Goal: Task Accomplishment & Management: Manage account settings

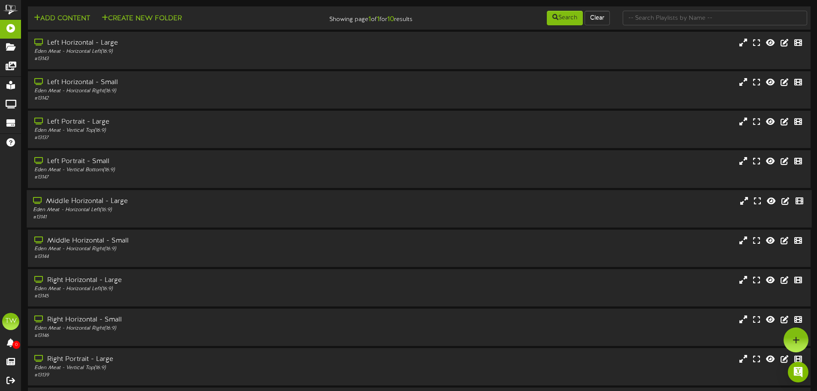
click at [187, 214] on div "# 13141" at bounding box center [190, 217] width 314 height 7
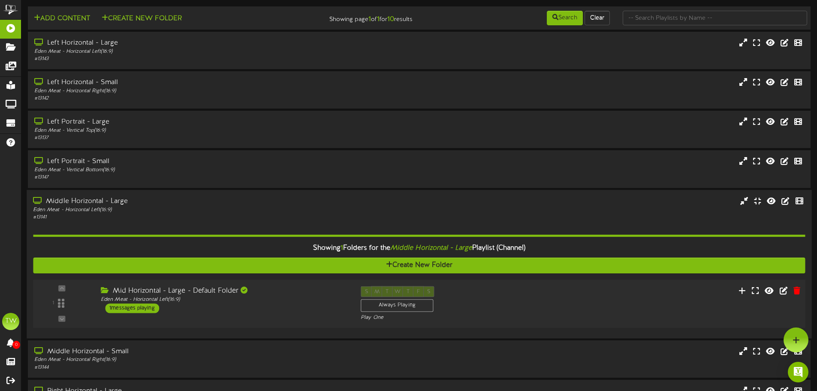
click at [290, 308] on div "Mid Horizontal - Large - Default Folder Eden Meat - Horizontal Left ( 16:9 ) 1 …" at bounding box center [224, 299] width 260 height 27
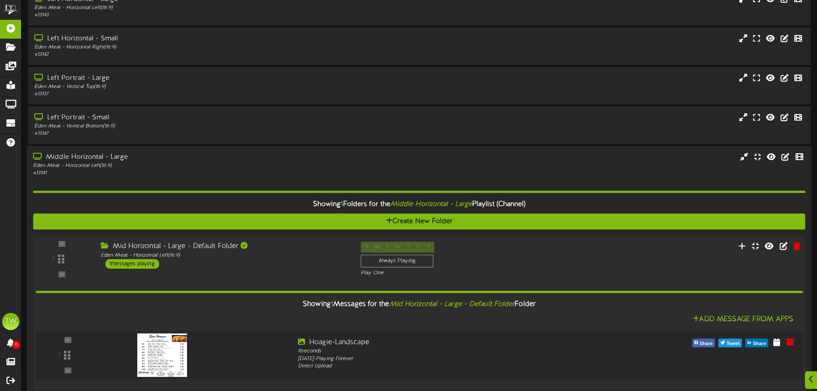
scroll to position [86, 0]
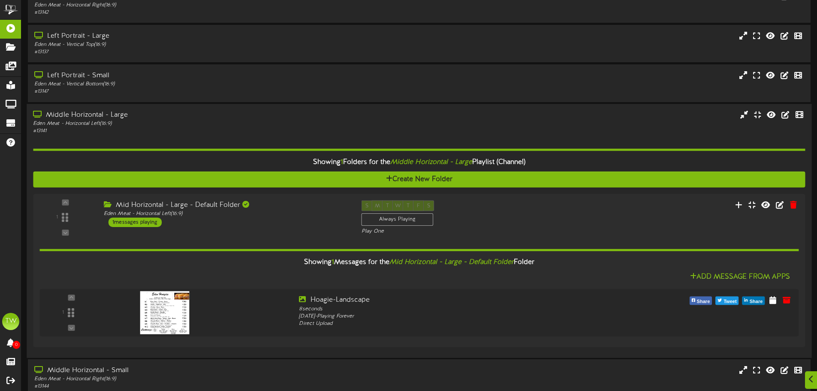
click at [196, 117] on div "Middle Horizontal - Large" at bounding box center [190, 115] width 314 height 10
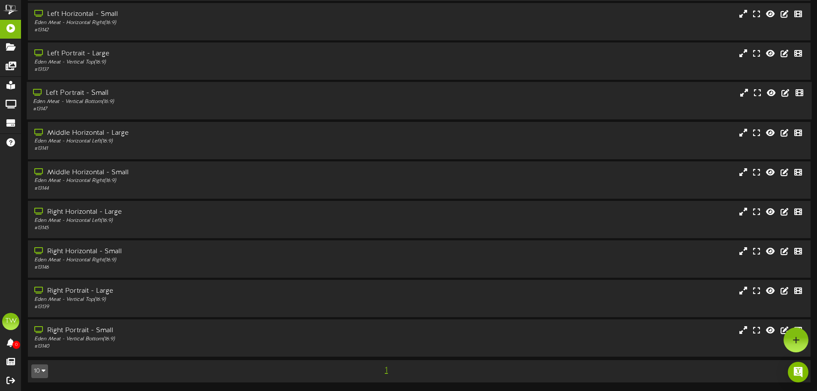
click at [201, 99] on div "Eden Meat - Vertical Bottom ( 16:9 )" at bounding box center [190, 101] width 314 height 7
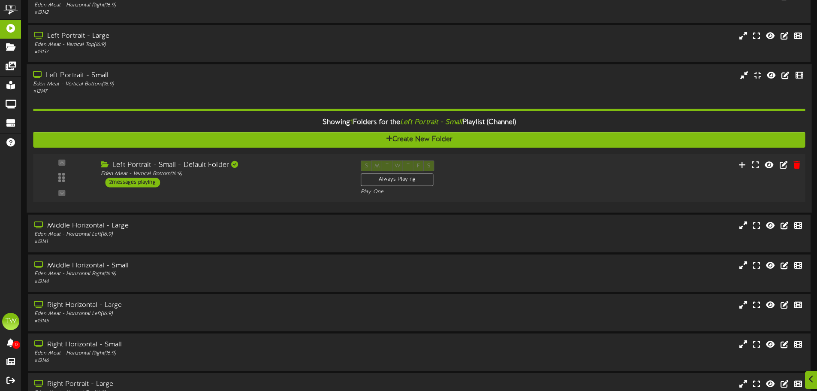
click at [295, 185] on div "Left Portrait - Small - Default Folder Eden Meat - Vertical Bottom ( 16:9 ) 2 m…" at bounding box center [224, 173] width 260 height 27
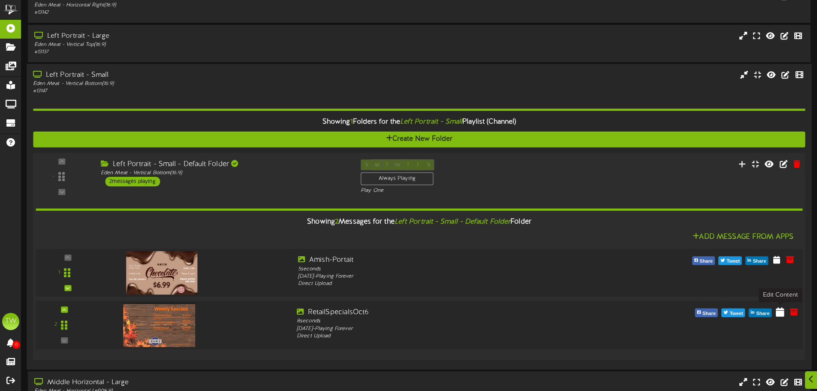
click at [779, 314] on icon at bounding box center [780, 311] width 9 height 9
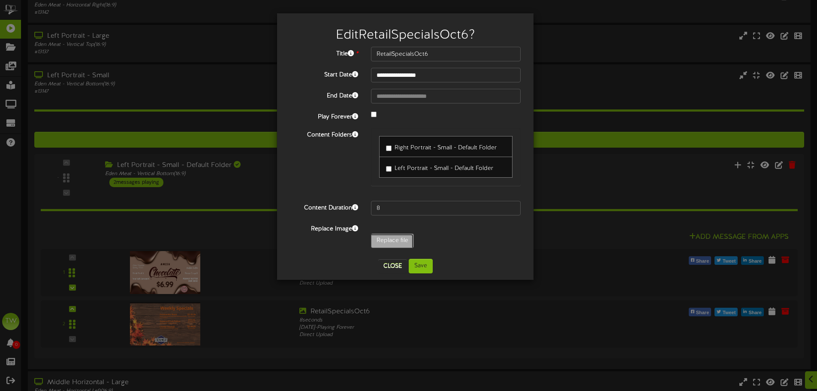
type input "**********"
click at [417, 269] on button "Save" at bounding box center [421, 266] width 24 height 15
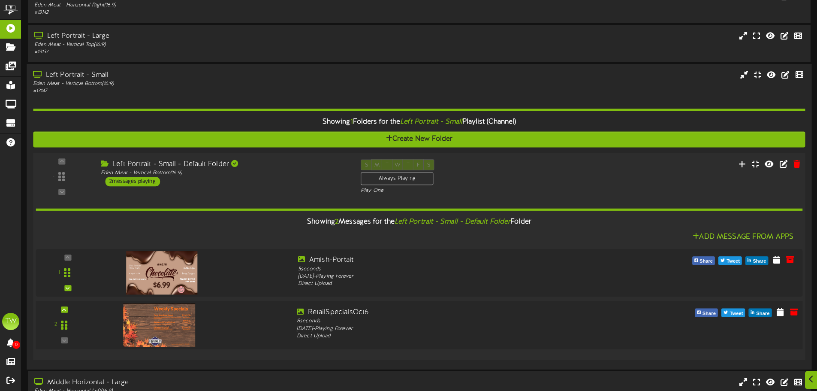
click at [241, 329] on div at bounding box center [193, 323] width 193 height 31
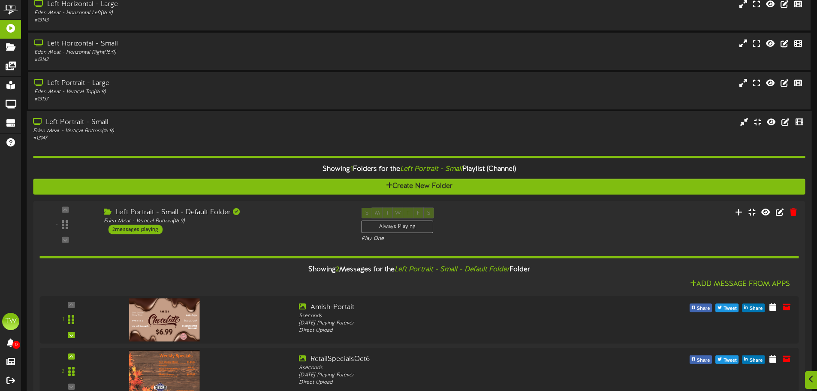
scroll to position [0, 0]
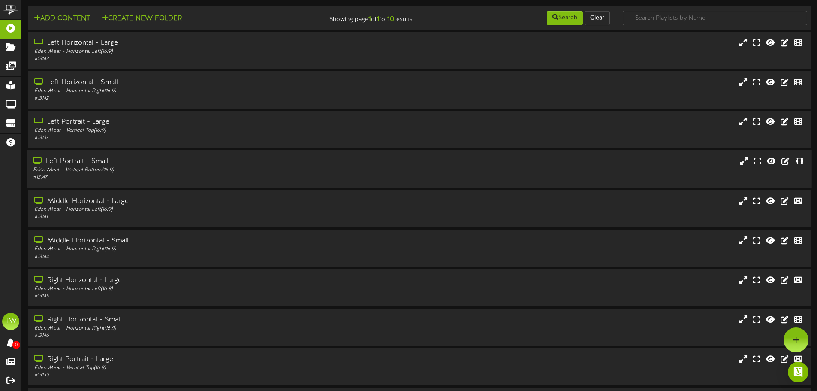
click at [236, 158] on div "Left Portrait - Small" at bounding box center [190, 162] width 314 height 10
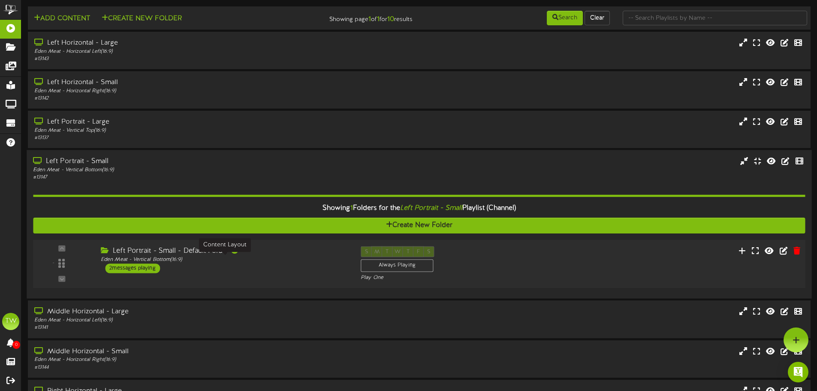
click at [303, 260] on div "Eden Meat - Vertical Bottom ( 16:9 )" at bounding box center [224, 259] width 247 height 7
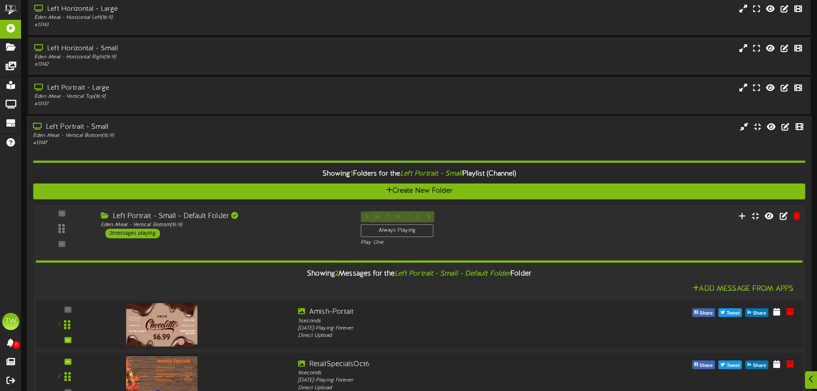
scroll to position [86, 0]
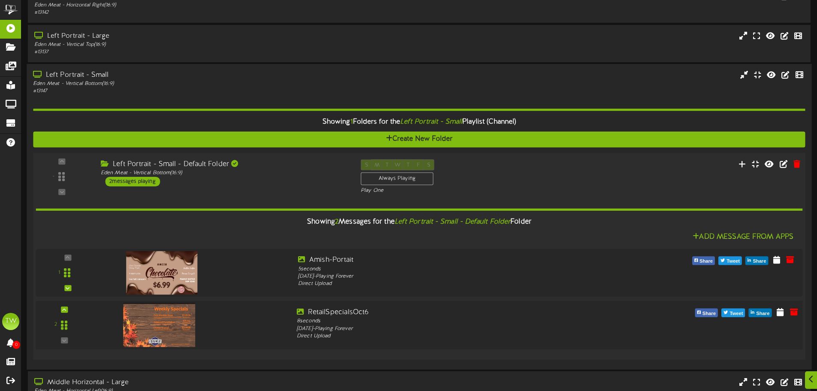
click at [178, 312] on img at bounding box center [159, 325] width 72 height 44
click at [249, 181] on div "Left Portrait - Small - Default Folder Eden Meat - Vertical Bottom ( 16:9 ) 2 m…" at bounding box center [224, 173] width 260 height 27
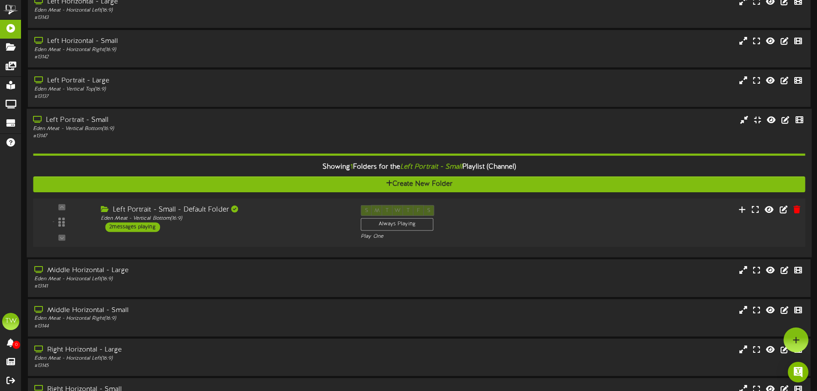
scroll to position [0, 0]
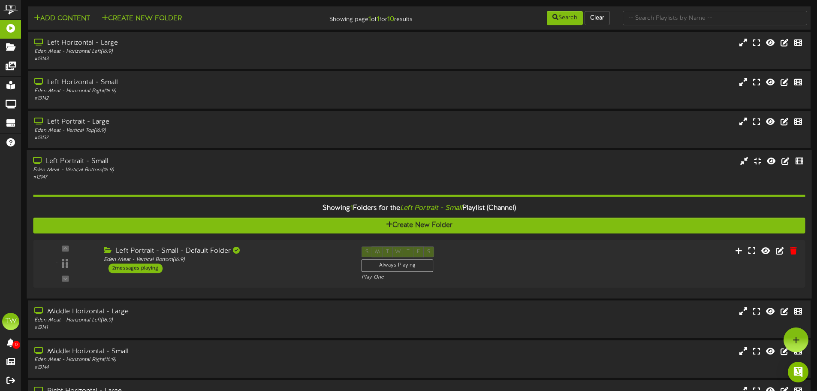
click at [614, 155] on div "Left Portrait - Small Eden Meat - Vertical Bottom ( 16:9 ) # 13147" at bounding box center [419, 224] width 785 height 148
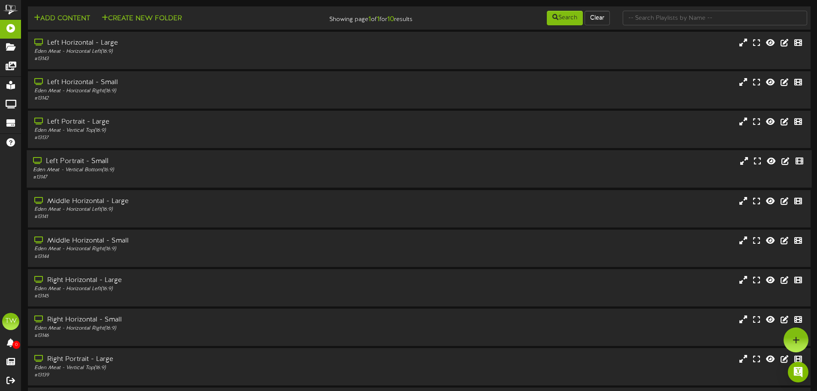
click at [350, 184] on div "Left Portrait - Small Eden Meat - Vertical Bottom ( 16:9 ) # 13147" at bounding box center [419, 168] width 785 height 37
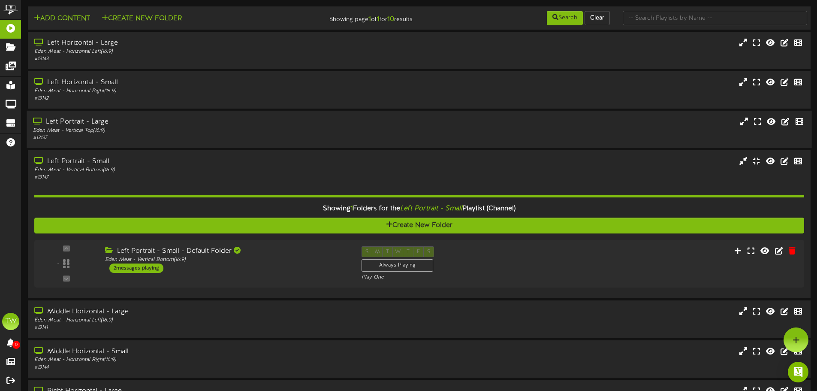
click at [414, 125] on div "Left Portrait - Large Eden Meat - Vertical Top ( 16:9 ) # 13137" at bounding box center [419, 129] width 785 height 24
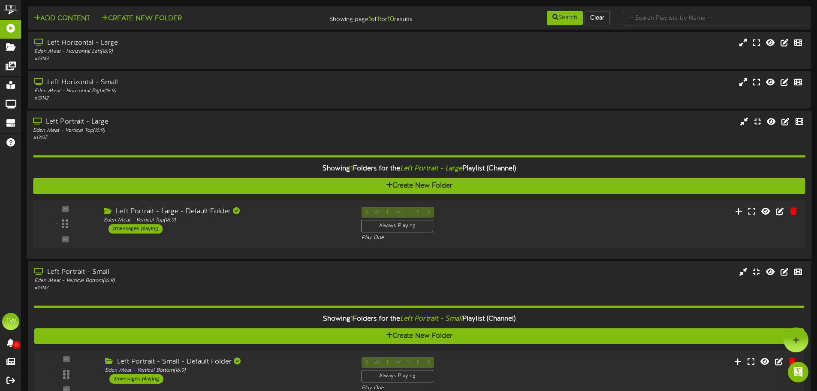
click at [413, 126] on div "Left Portrait - Large Eden Meat - Vertical Top ( 16:9 ) # 13137" at bounding box center [419, 129] width 785 height 24
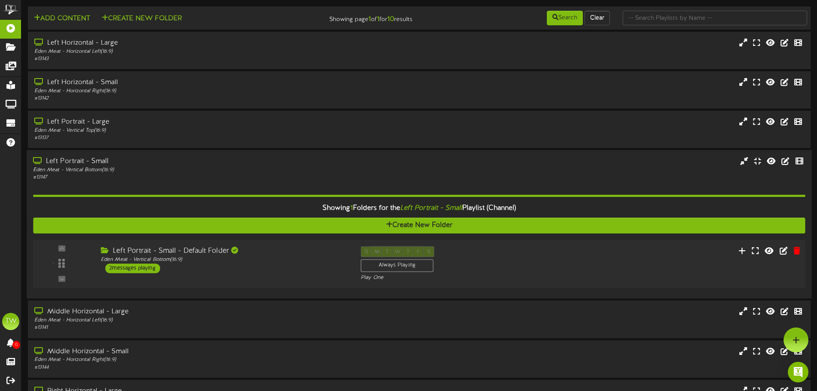
click at [333, 265] on div "Left Portrait - Small - Default Folder Eden Meat - Vertical Bottom ( 16:9 ) 2 m…" at bounding box center [224, 259] width 260 height 27
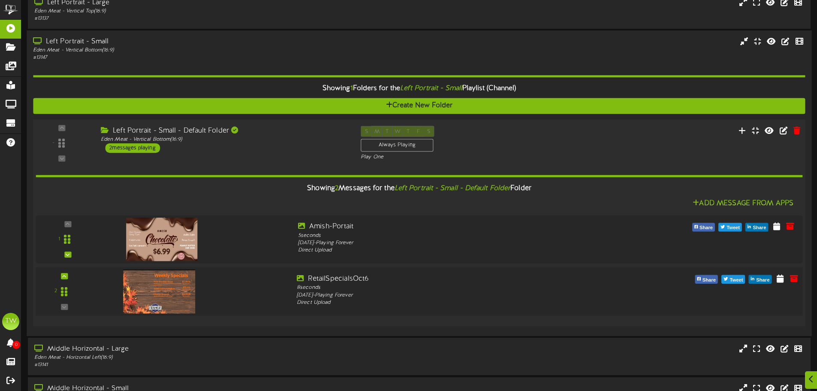
scroll to position [129, 0]
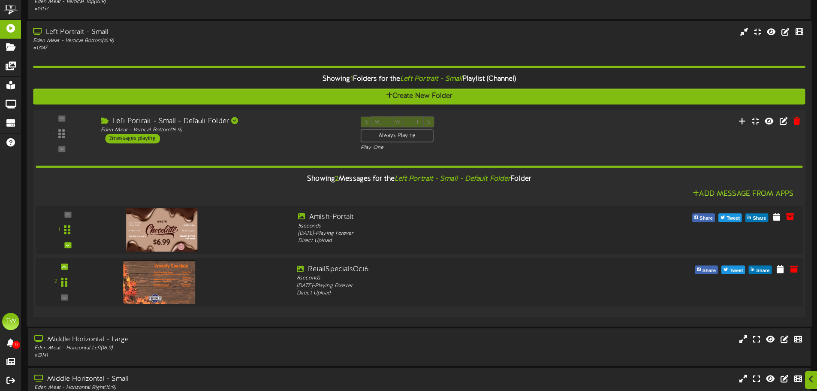
click at [169, 287] on img at bounding box center [159, 282] width 72 height 44
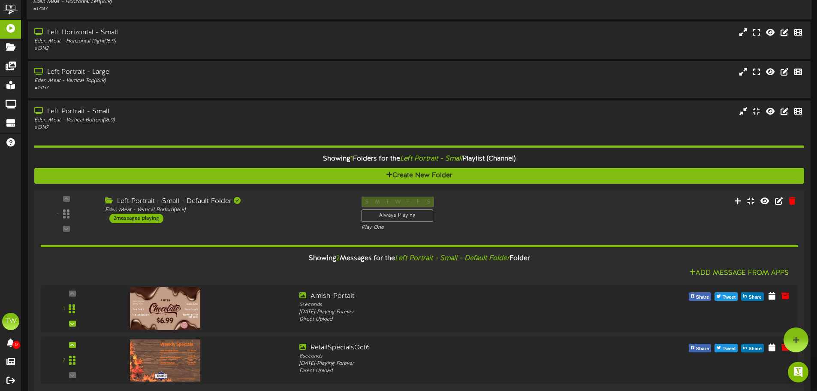
scroll to position [0, 0]
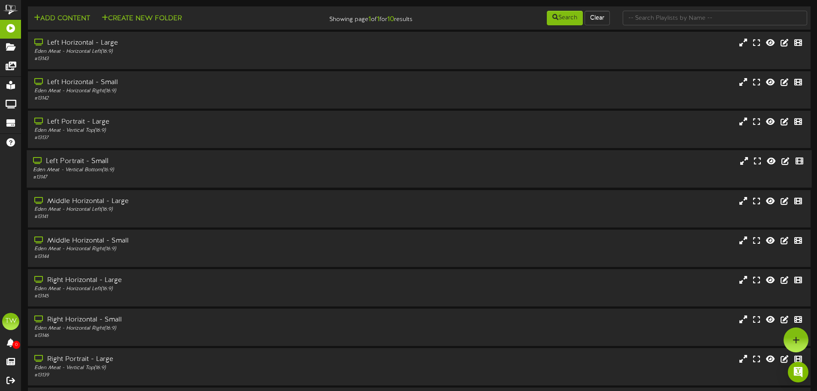
click at [205, 172] on div "Eden Meat - Vertical Bottom ( 16:9 )" at bounding box center [190, 169] width 314 height 7
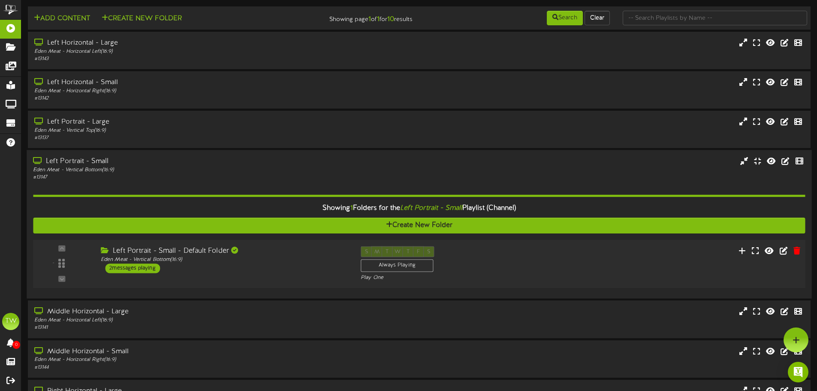
click at [265, 254] on div "Left Portrait - Small - Default Folder" at bounding box center [224, 251] width 247 height 10
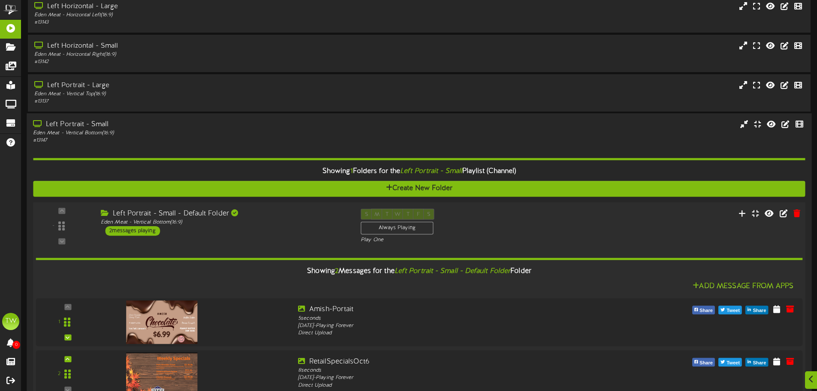
scroll to position [86, 0]
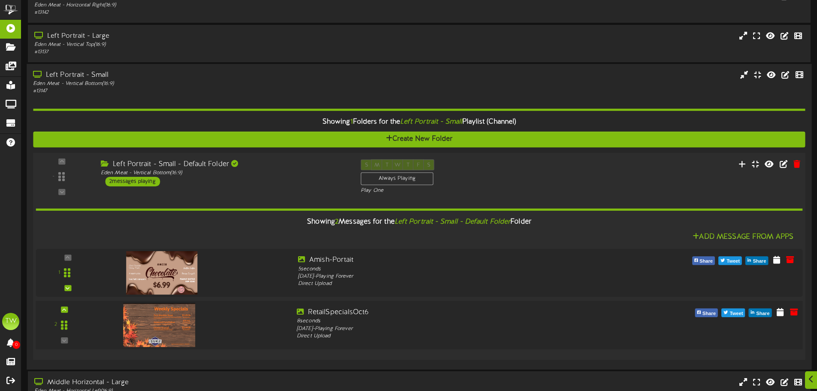
click at [155, 328] on img at bounding box center [159, 325] width 72 height 44
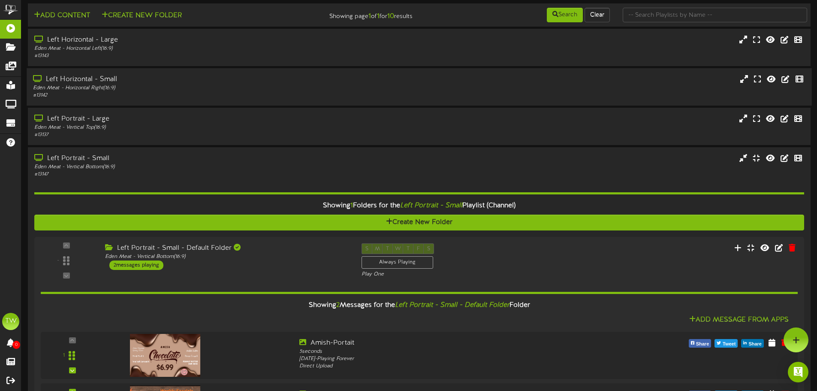
scroll to position [0, 0]
